Goal: Task Accomplishment & Management: Use online tool/utility

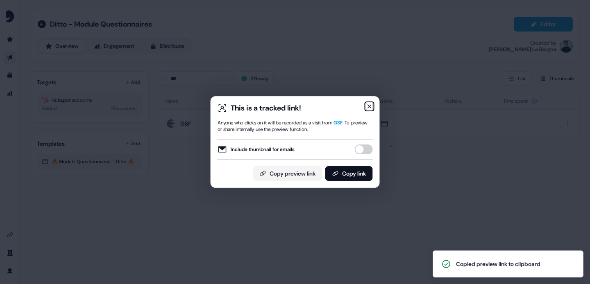
click at [371, 106] on icon "button" at bounding box center [369, 106] width 7 height 7
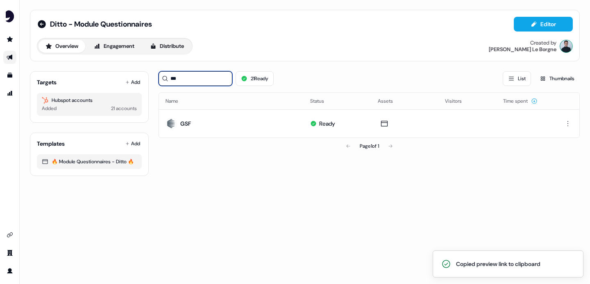
click at [185, 75] on input "***" at bounding box center [195, 78] width 74 height 15
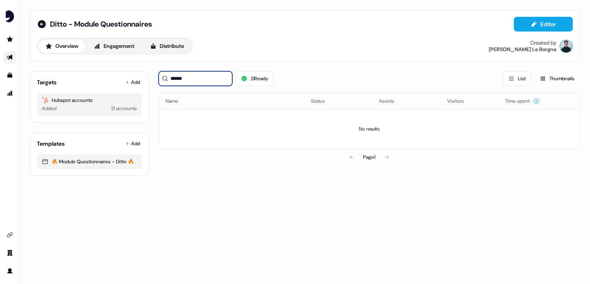
type input "******"
click at [14, 55] on link "Go to outbound experience" at bounding box center [9, 57] width 13 height 13
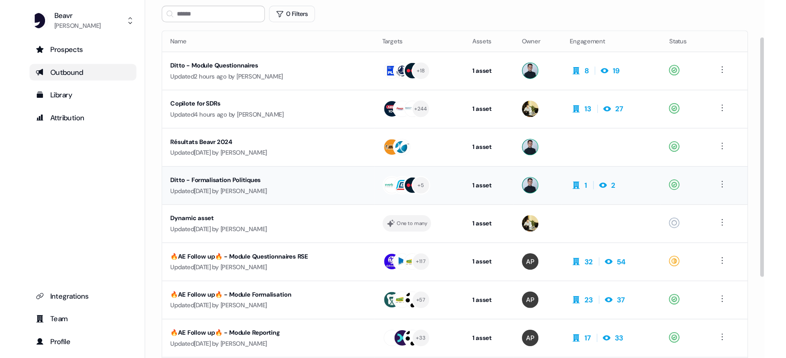
scroll to position [58, 0]
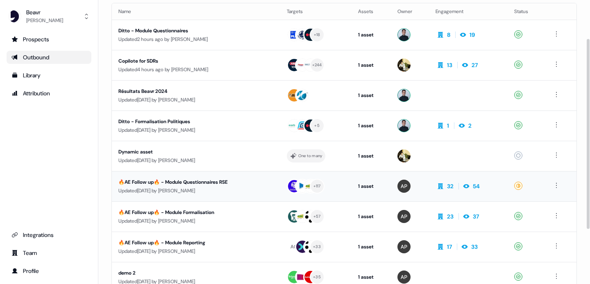
click at [226, 186] on div "🔥AE Follow up🔥 - Module Questionnaires RSE" at bounding box center [191, 182] width 147 height 8
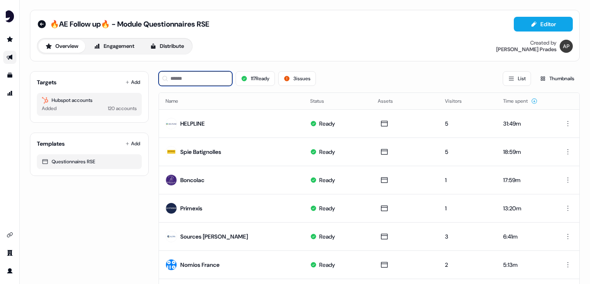
click at [182, 77] on input at bounding box center [195, 78] width 74 height 15
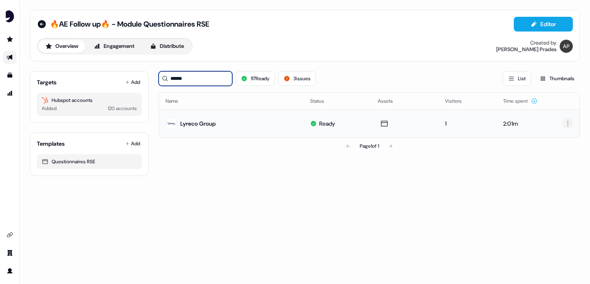
type input "******"
click at [564, 124] on html "For the best experience switch devices to a bigger screen. Go to [DOMAIN_NAME] …" at bounding box center [295, 142] width 590 height 284
click at [552, 149] on span "Delete" at bounding box center [549, 152] width 14 height 7
click at [208, 79] on input "******" at bounding box center [195, 78] width 74 height 15
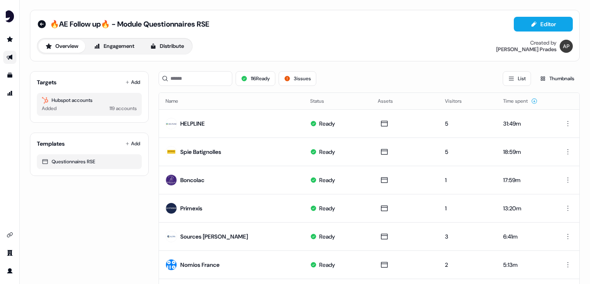
click at [11, 53] on link "Go to outbound experience" at bounding box center [9, 57] width 13 height 13
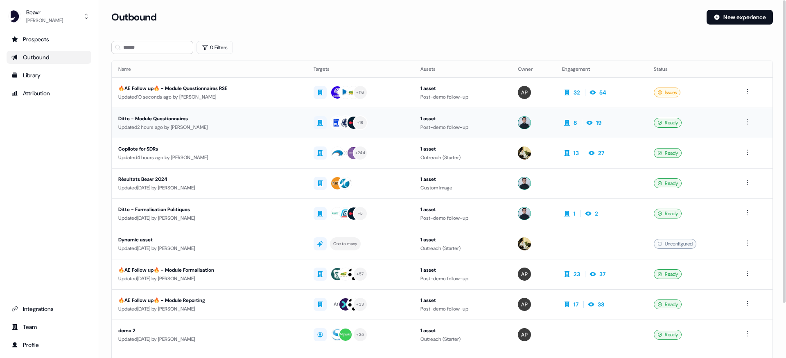
click at [183, 119] on div "Ditto - Module Questionnaires" at bounding box center [209, 119] width 182 height 8
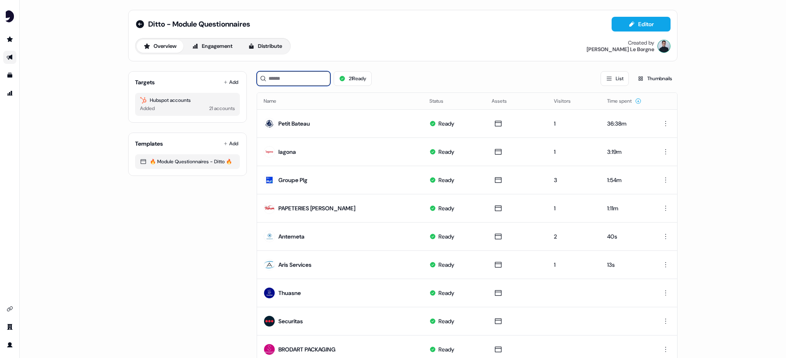
click at [284, 77] on input at bounding box center [294, 78] width 74 height 15
click at [226, 84] on button "Add" at bounding box center [231, 82] width 18 height 11
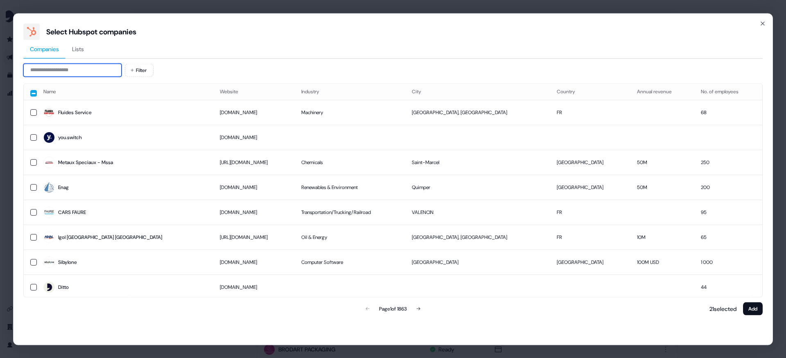
click at [102, 74] on input at bounding box center [72, 69] width 98 height 13
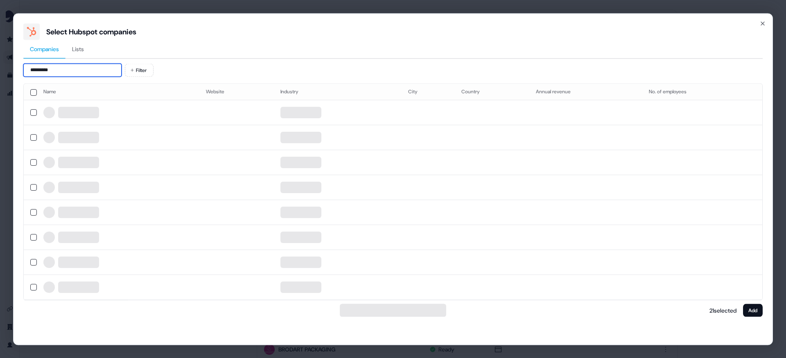
type input "*********"
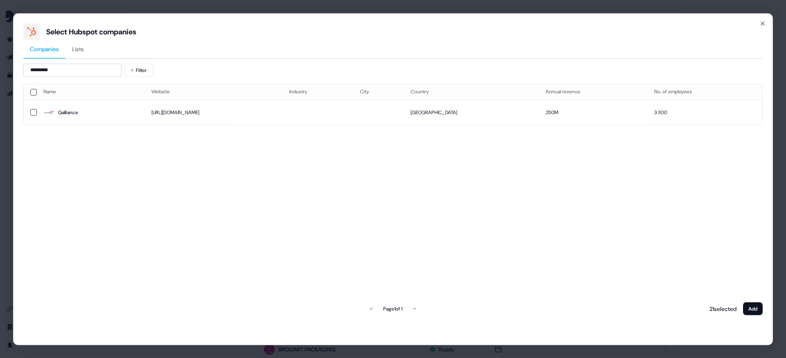
click at [191, 52] on div "Companies Lists" at bounding box center [393, 49] width 740 height 19
click at [33, 111] on button "button" at bounding box center [33, 112] width 7 height 7
click at [589, 284] on button "Add" at bounding box center [753, 308] width 20 height 13
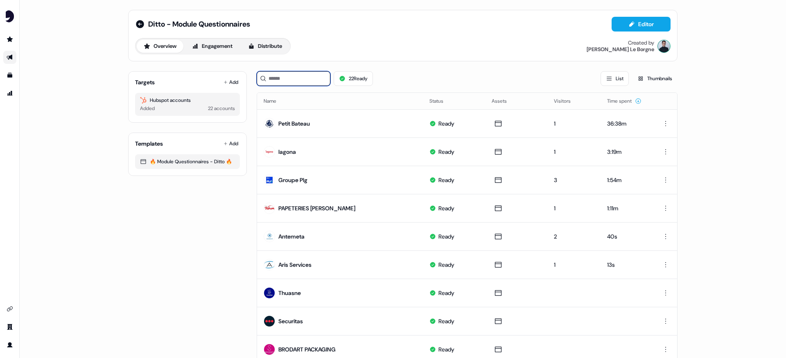
click at [285, 76] on input at bounding box center [294, 78] width 74 height 15
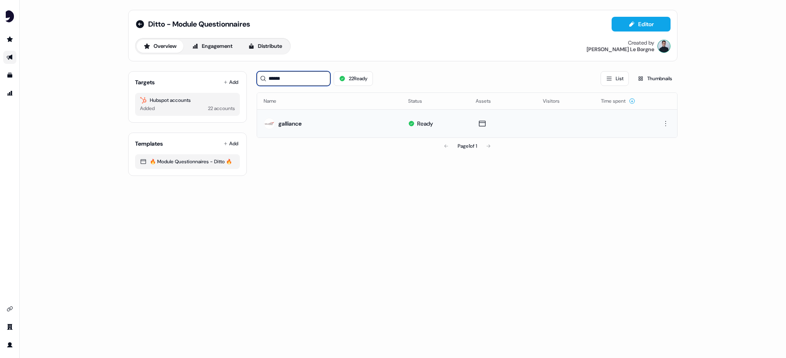
type input "******"
click at [287, 124] on div "galliance" at bounding box center [289, 124] width 23 height 8
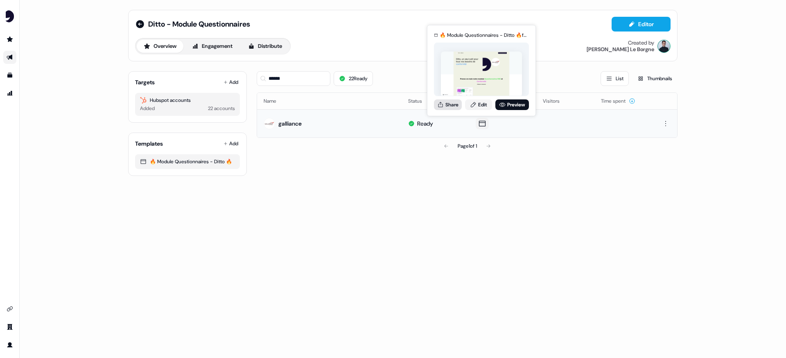
click at [447, 106] on button "Share" at bounding box center [448, 105] width 28 height 11
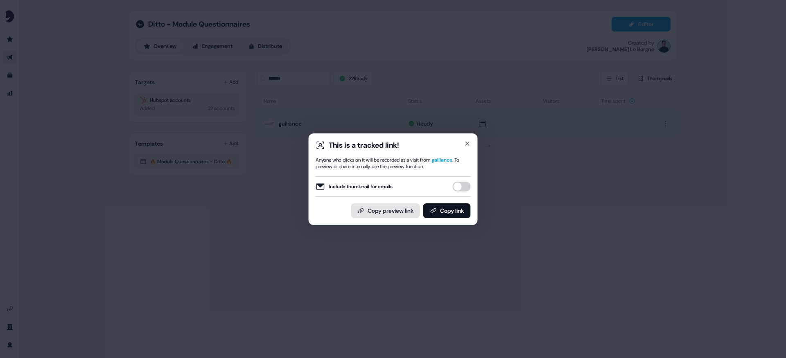
click at [398, 206] on button "Copy preview link" at bounding box center [385, 211] width 69 height 15
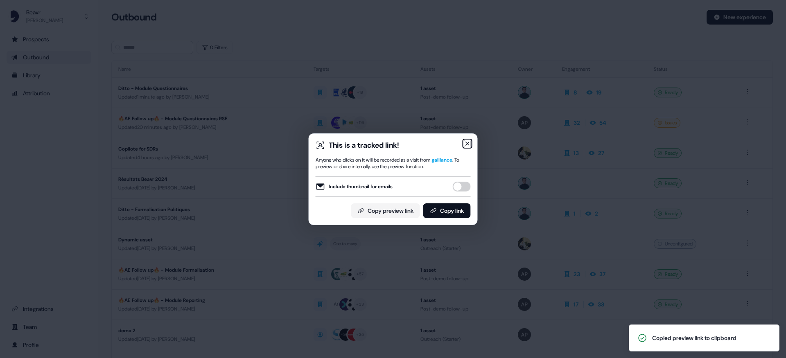
click at [468, 144] on icon "button" at bounding box center [467, 143] width 7 height 7
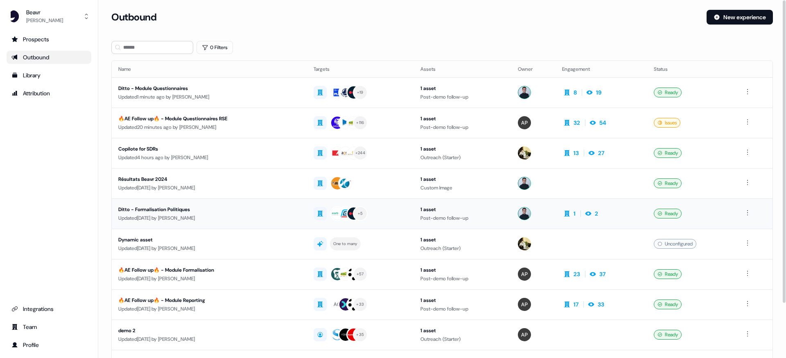
click at [186, 210] on div "Ditto - Formalisation Politiques" at bounding box center [209, 210] width 182 height 8
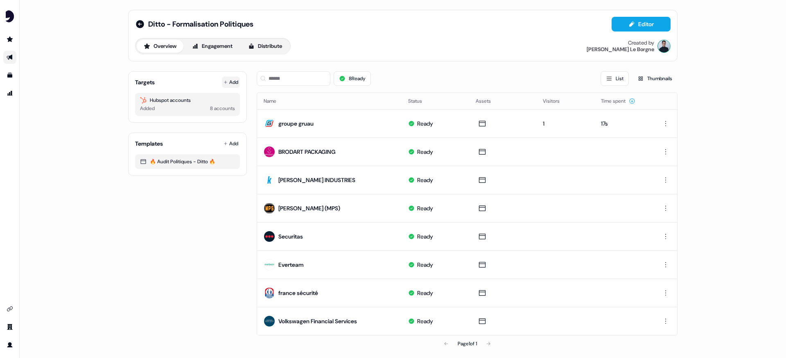
click at [233, 82] on button "Add" at bounding box center [231, 82] width 18 height 11
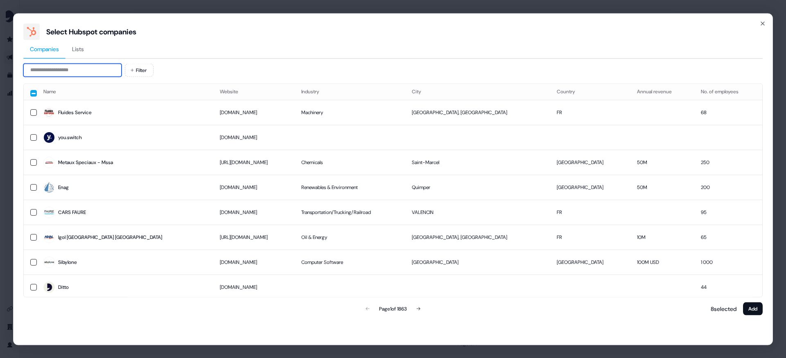
click at [86, 75] on input at bounding box center [72, 69] width 98 height 13
click at [589, 23] on icon "button" at bounding box center [763, 23] width 7 height 7
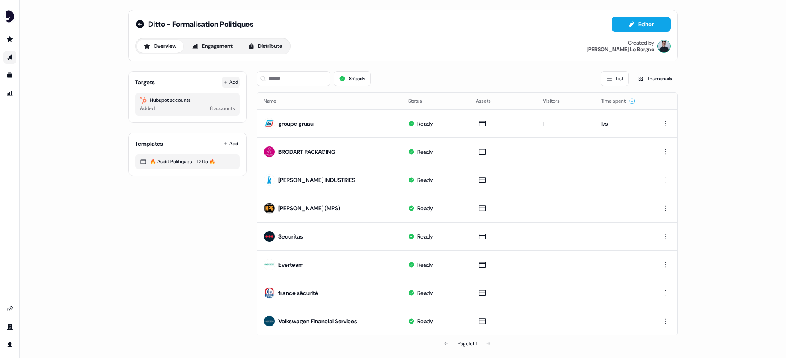
click at [235, 84] on button "Add" at bounding box center [231, 82] width 18 height 11
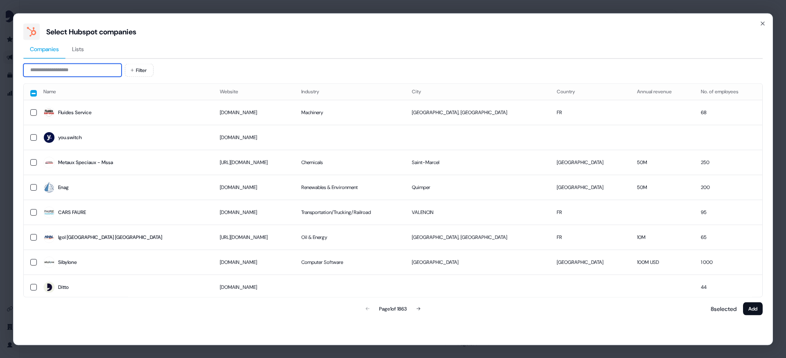
click at [107, 74] on input at bounding box center [72, 69] width 98 height 13
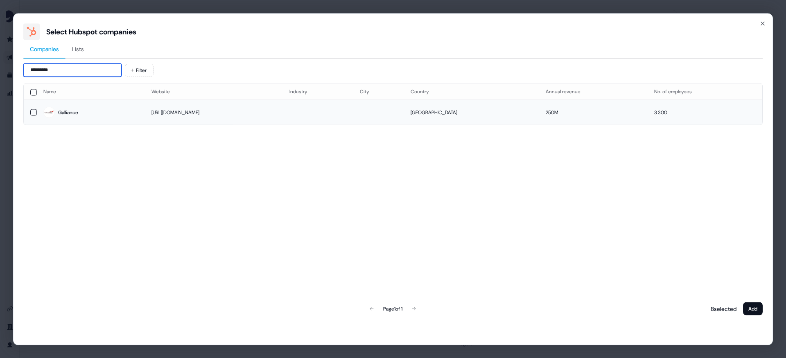
type input "*********"
click at [31, 111] on button "button" at bounding box center [33, 112] width 7 height 7
click at [589, 284] on button "Add" at bounding box center [753, 308] width 20 height 13
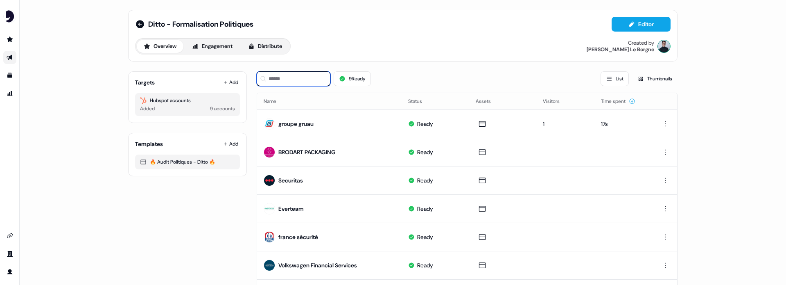
click at [283, 82] on input at bounding box center [294, 78] width 74 height 15
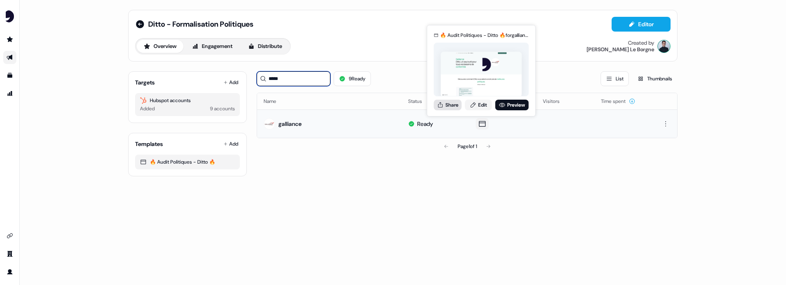
type input "*****"
click at [446, 107] on button "Share" at bounding box center [448, 105] width 28 height 11
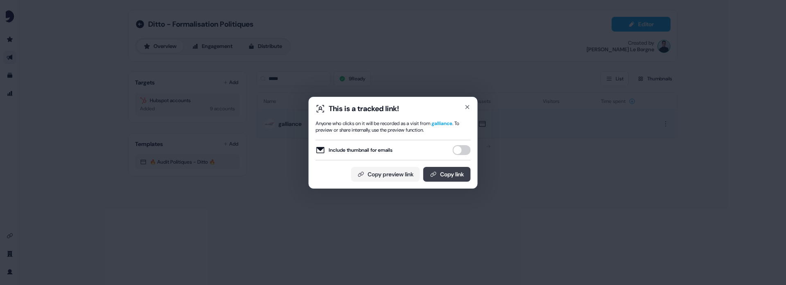
click at [445, 173] on button "Copy link" at bounding box center [447, 174] width 48 height 15
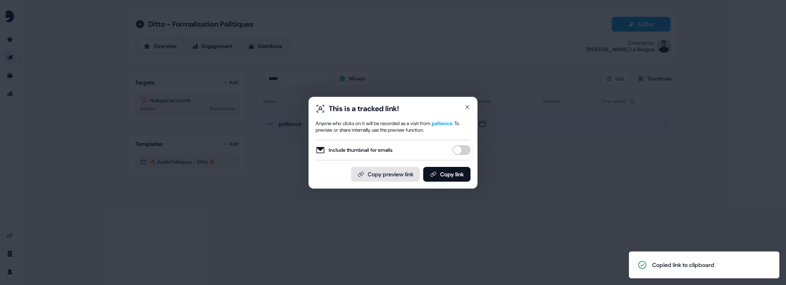
click at [369, 169] on button "Copy preview link" at bounding box center [385, 174] width 69 height 15
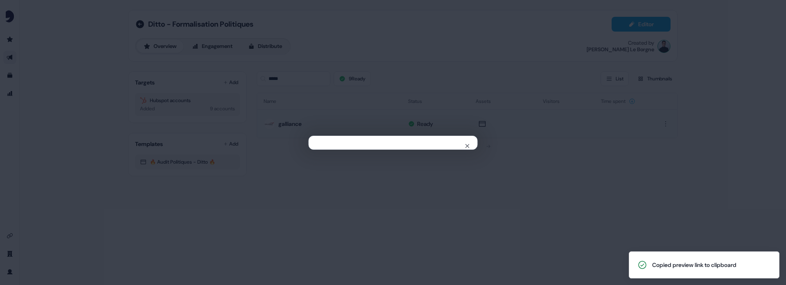
click at [362, 48] on div "Close" at bounding box center [393, 142] width 786 height 285
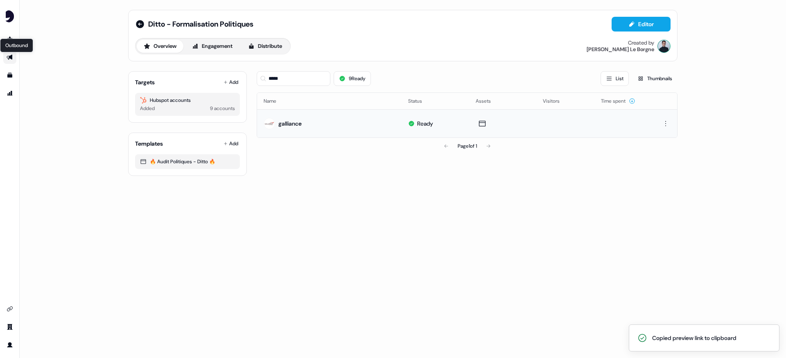
click at [11, 56] on icon "Go to outbound experience" at bounding box center [10, 57] width 6 height 5
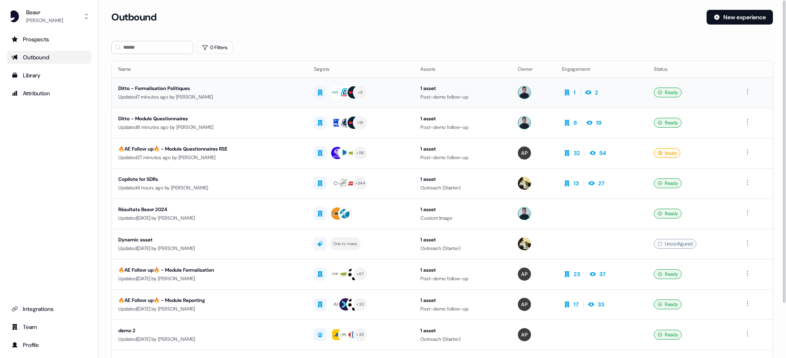
click at [242, 94] on div "Updated 7 minutes ago by [PERSON_NAME]" at bounding box center [209, 97] width 182 height 8
click at [185, 121] on div "Ditto - Module Questionnaires" at bounding box center [209, 119] width 182 height 8
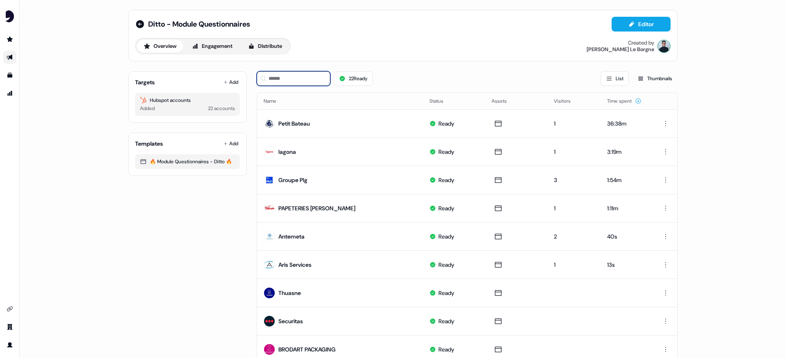
click at [278, 81] on input at bounding box center [294, 78] width 74 height 15
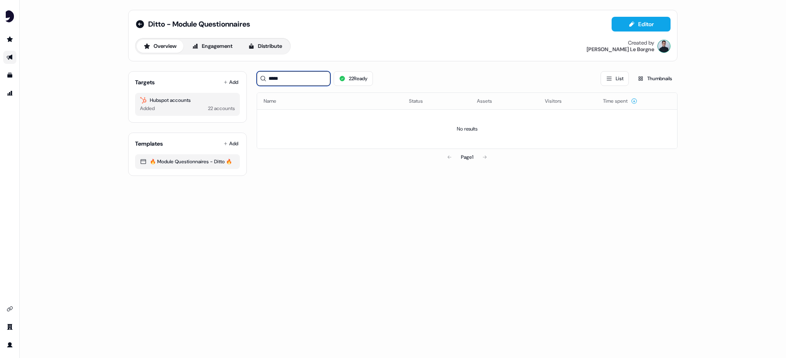
type input "*****"
click at [174, 107] on div "Added 22 accounts" at bounding box center [187, 108] width 95 height 8
click at [238, 86] on button "Add" at bounding box center [231, 82] width 18 height 11
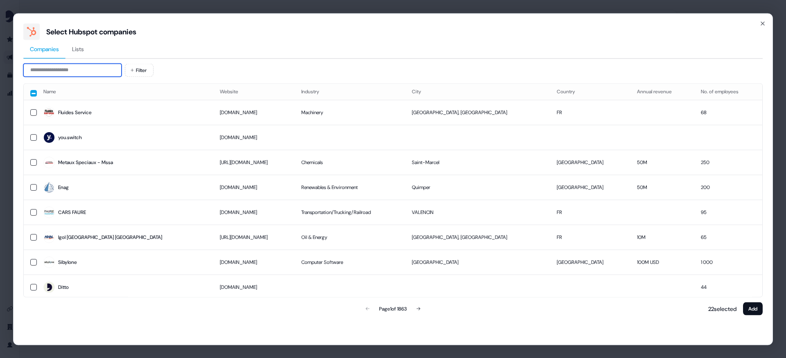
click at [106, 70] on input at bounding box center [72, 69] width 98 height 13
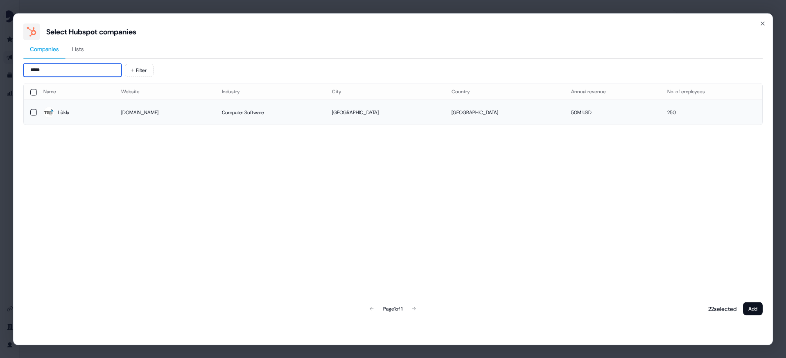
type input "*****"
click at [33, 112] on button "button" at bounding box center [33, 112] width 7 height 7
click at [589, 284] on button "Add" at bounding box center [753, 308] width 20 height 13
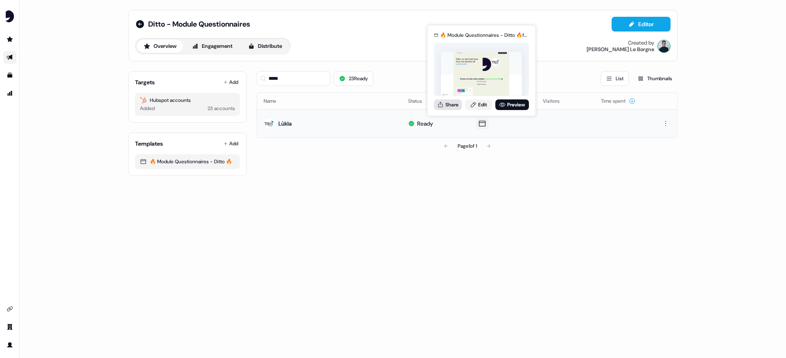
click at [451, 105] on button "Share" at bounding box center [448, 105] width 28 height 11
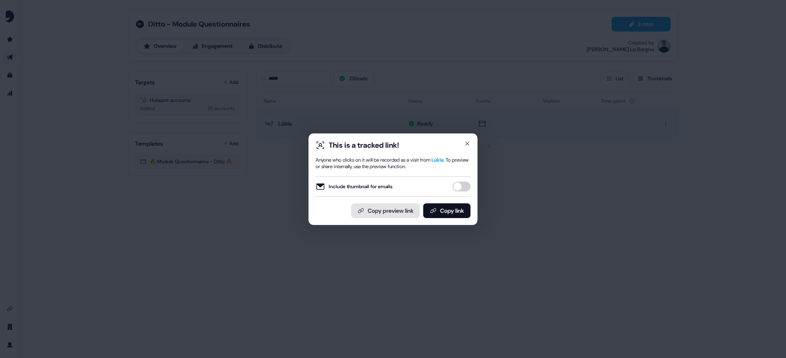
click at [390, 213] on button "Copy preview link" at bounding box center [385, 211] width 69 height 15
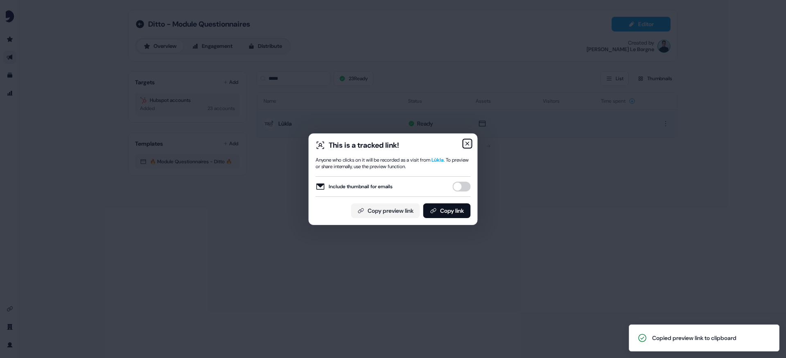
click at [468, 143] on icon "button" at bounding box center [467, 143] width 3 height 3
